Goal: Task Accomplishment & Management: Use online tool/utility

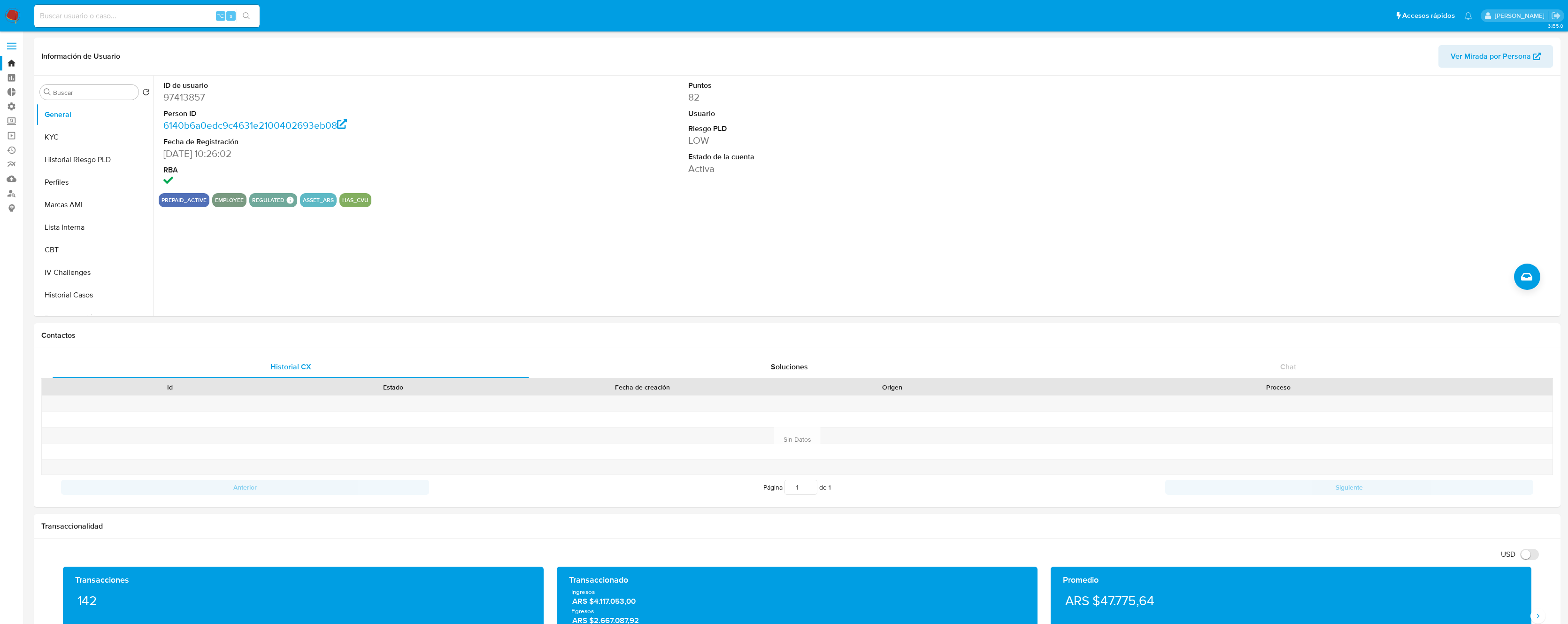
select select "10"
click at [11, 111] on label "Administración" at bounding box center [56, 106] width 112 height 15
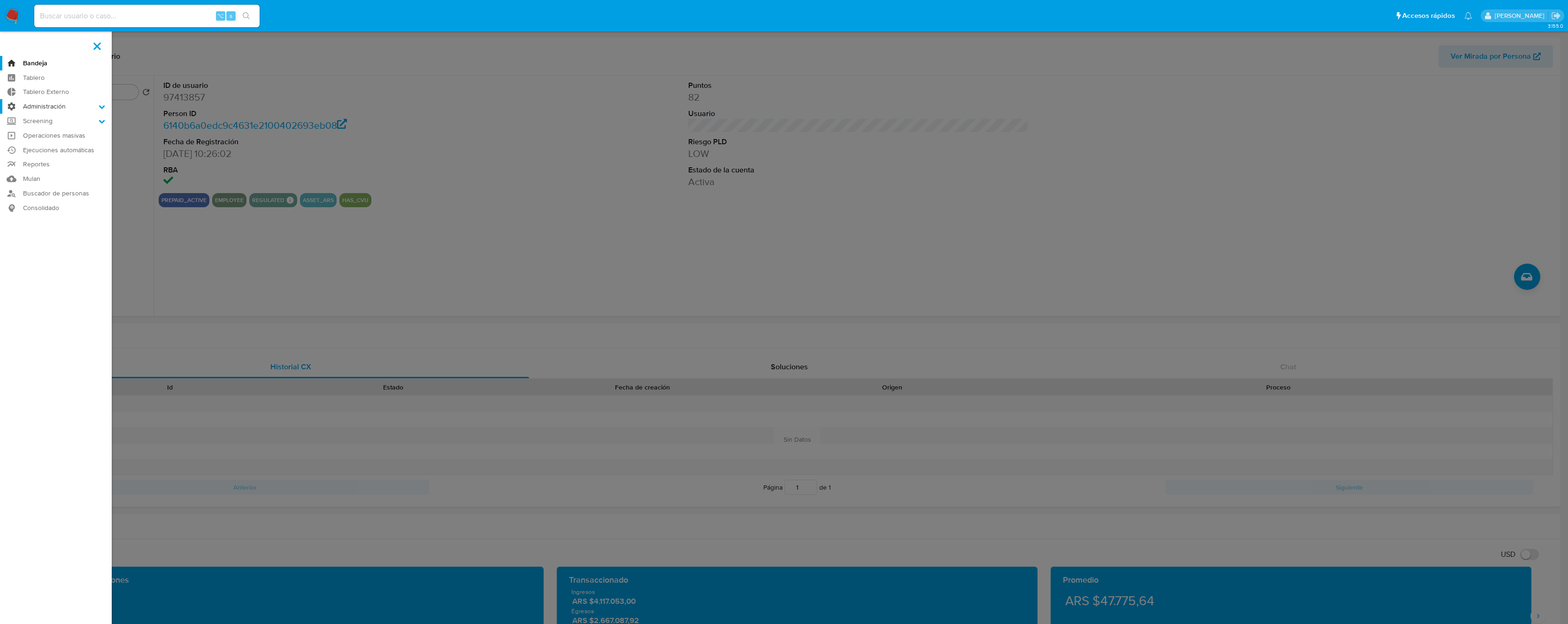
click at [0, 0] on input "Administración" at bounding box center [0, 0] width 0 height 0
click at [47, 119] on link "Reglas" at bounding box center [56, 119] width 112 height 12
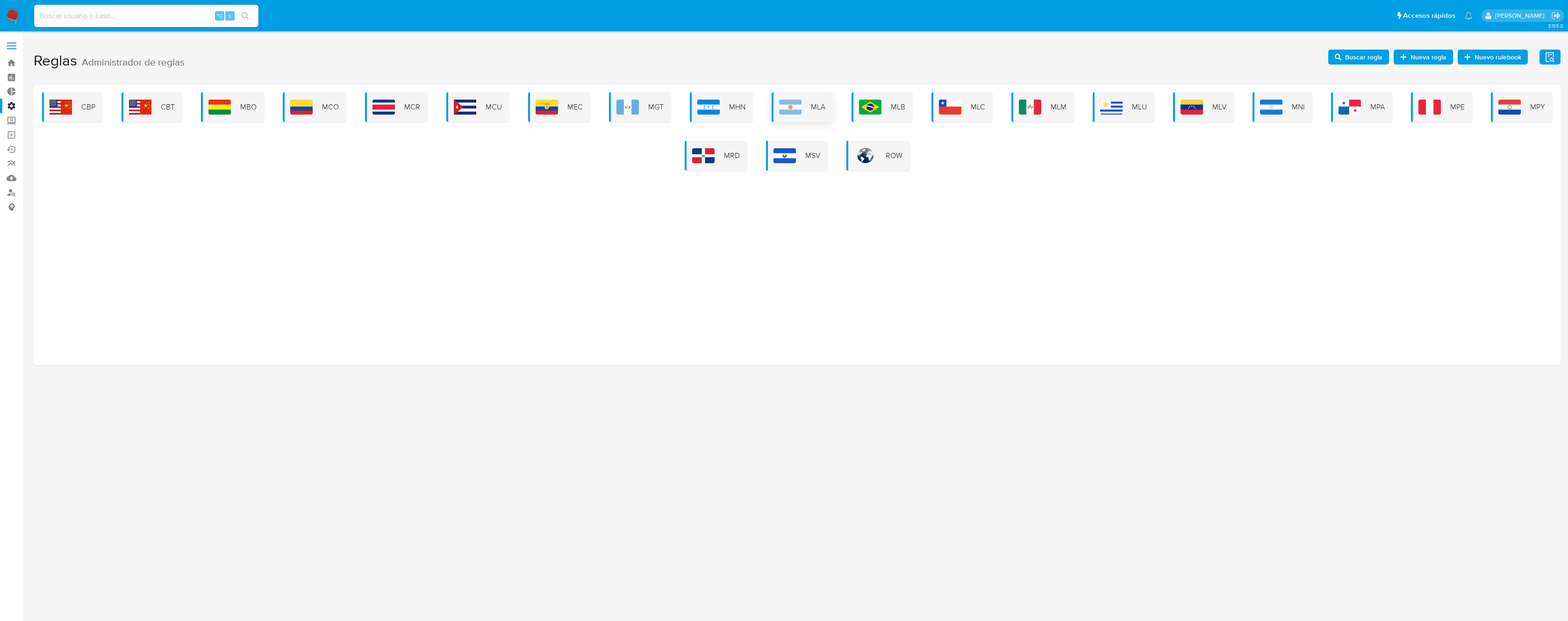
click at [799, 102] on img at bounding box center [790, 107] width 23 height 15
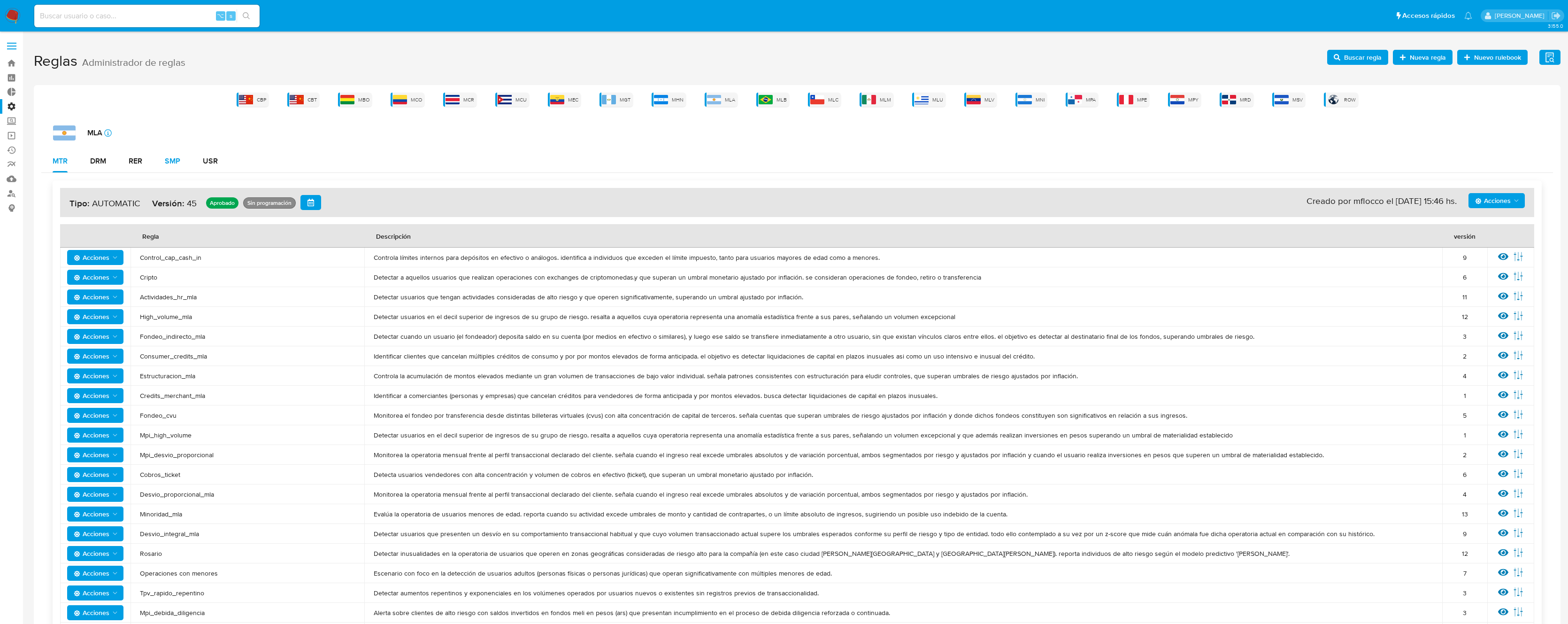
click at [177, 159] on div "SMP" at bounding box center [172, 161] width 15 height 7
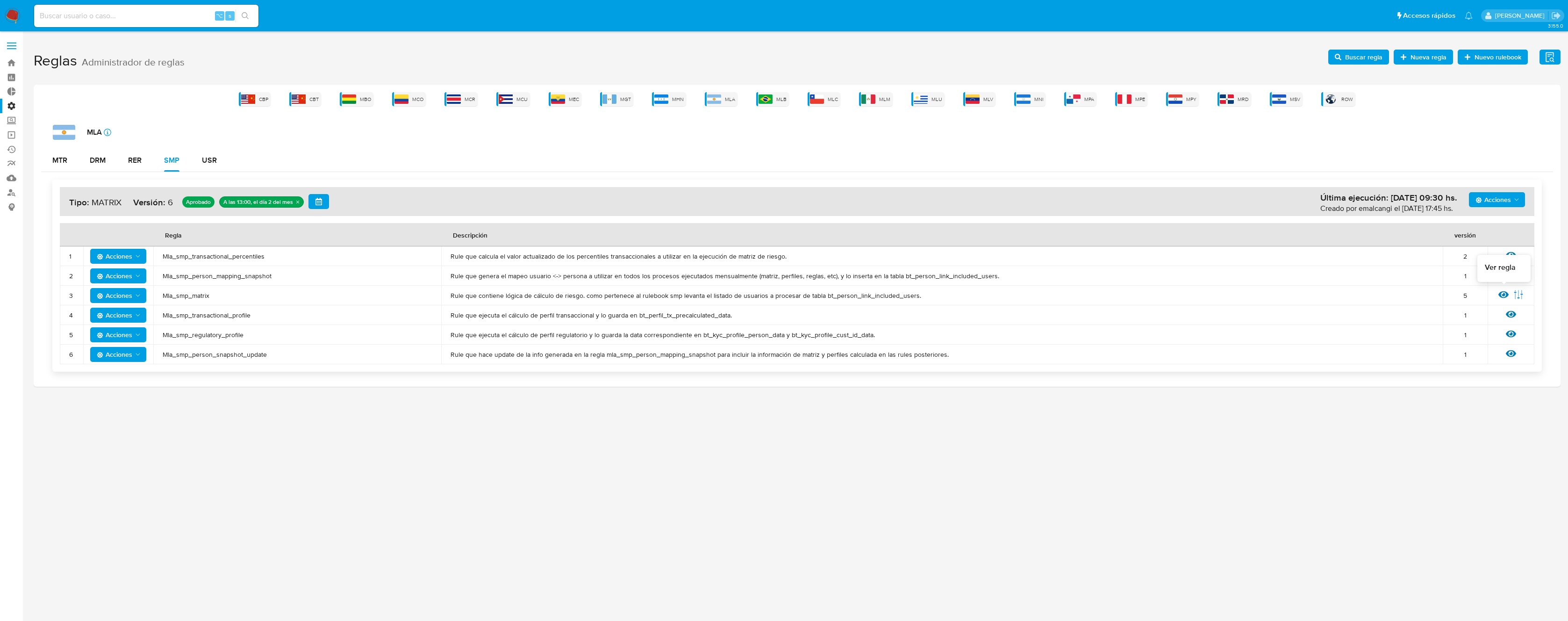
click at [1504, 297] on icon at bounding box center [1503, 295] width 10 height 7
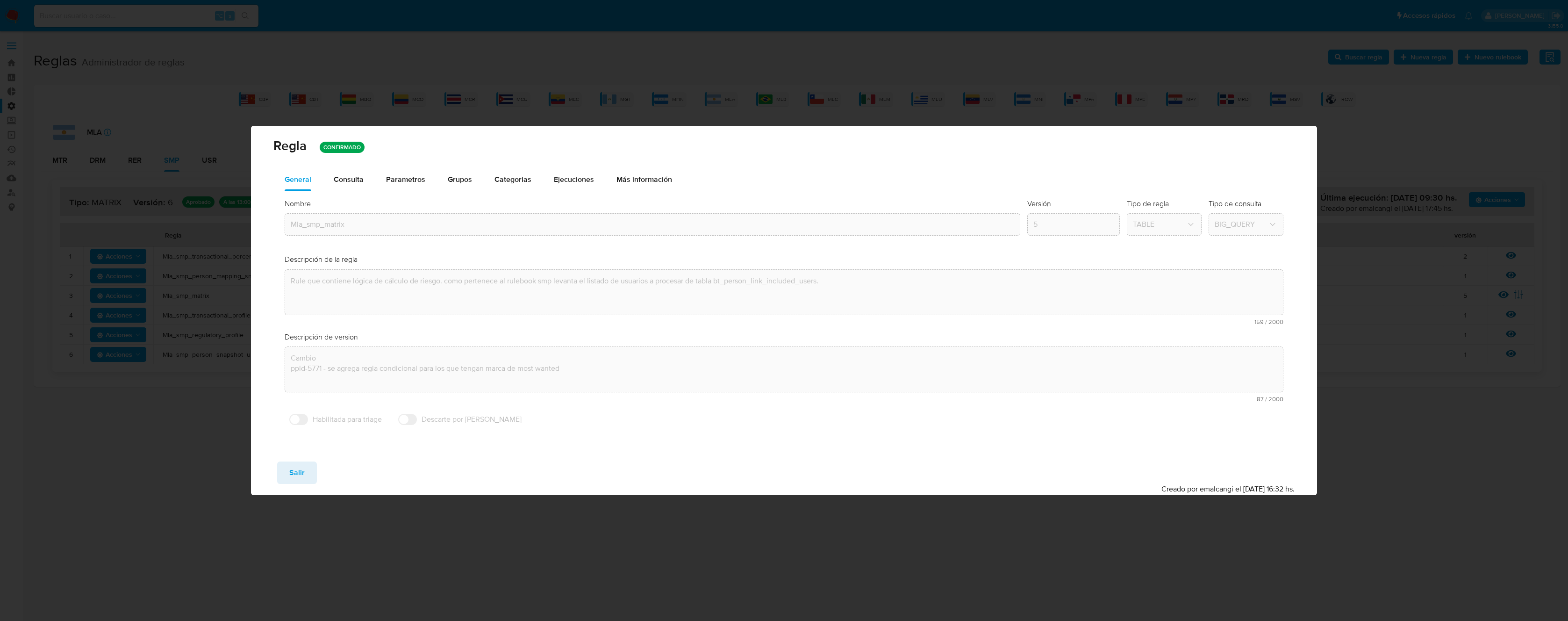
drag, startPoint x: 360, startPoint y: 186, endPoint x: 372, endPoint y: 185, distance: 12.0
click at [360, 186] on div "Consulta" at bounding box center [348, 179] width 30 height 23
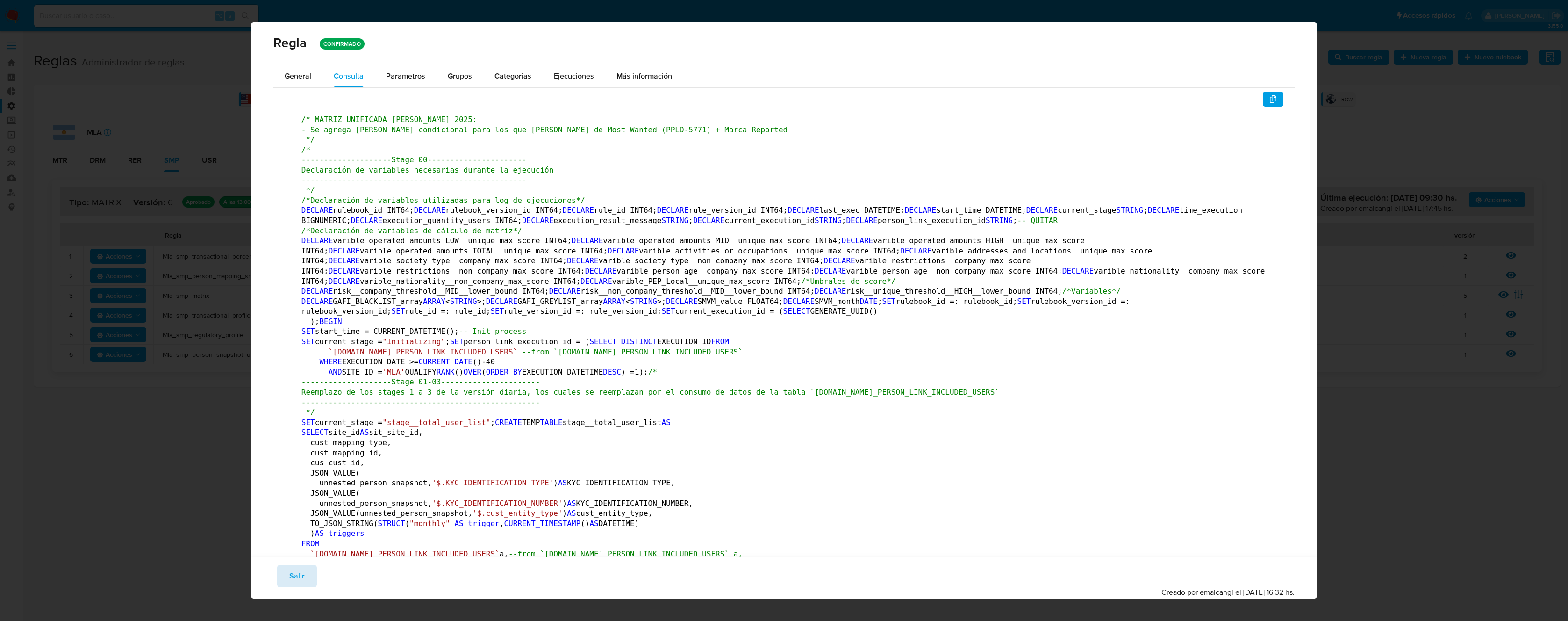
click at [1270, 98] on icon "button" at bounding box center [1273, 99] width 7 height 7
